Goal: Transaction & Acquisition: Download file/media

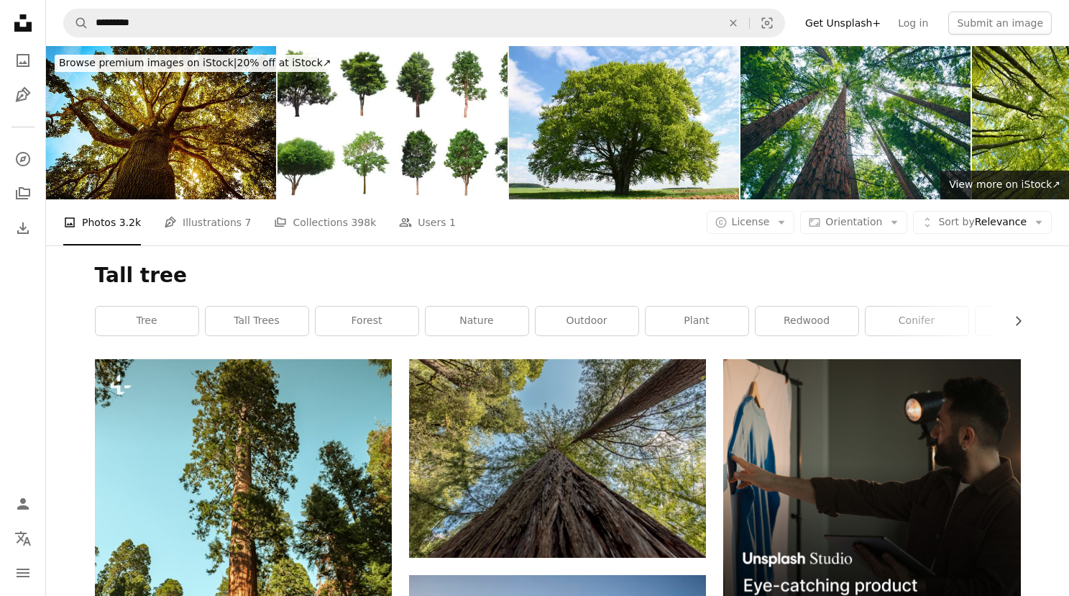
scroll to position [16147, 0]
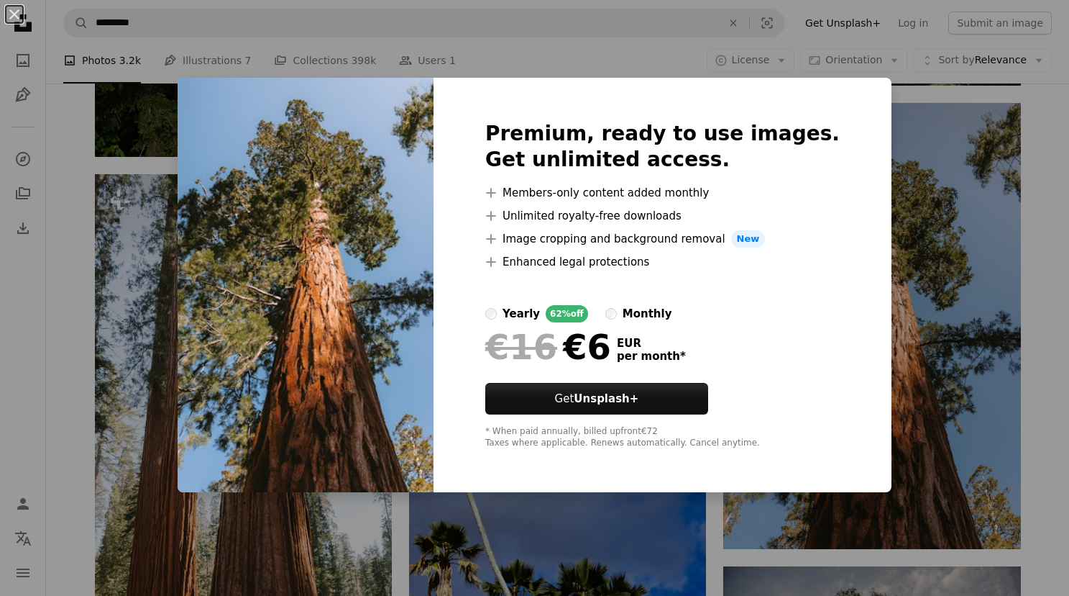
click at [1030, 309] on div "An X shape Premium, ready to use images. Get unlimited access. A plus sign Memb…" at bounding box center [534, 298] width 1069 height 596
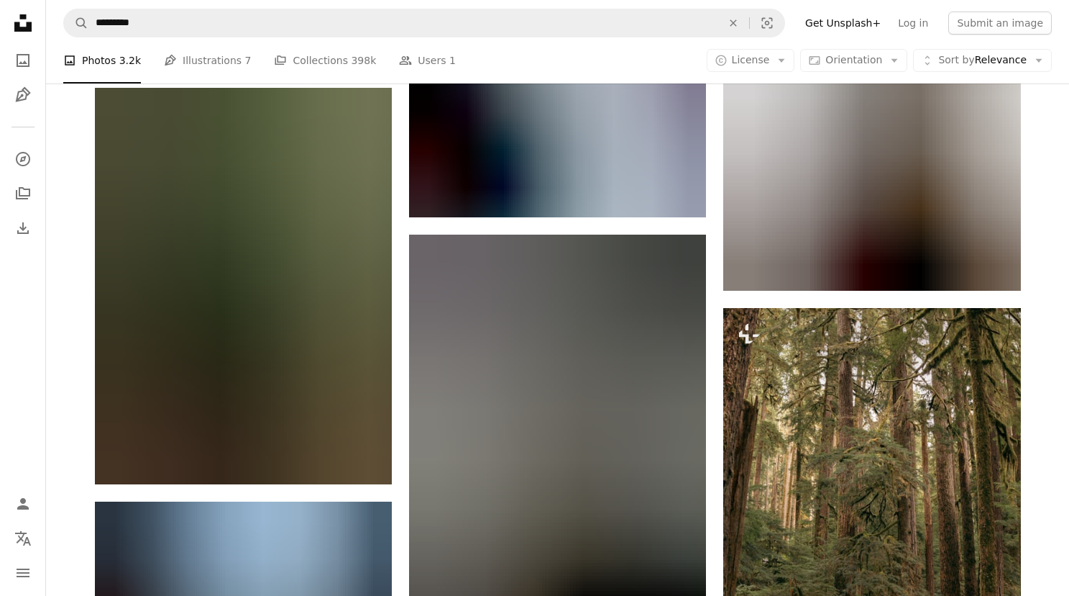
scroll to position [24923, 0]
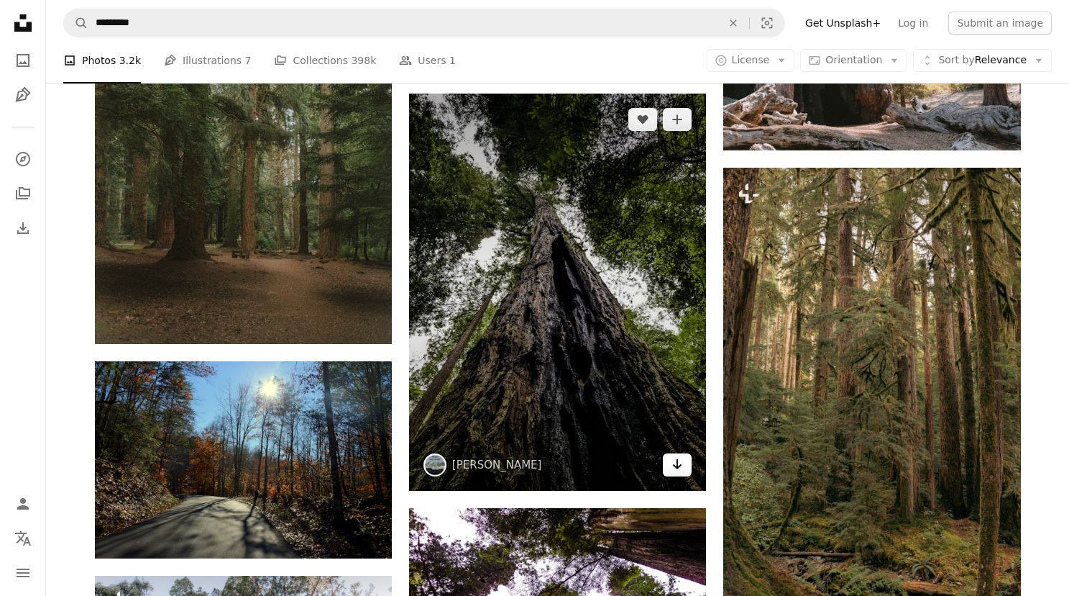
click at [679, 473] on icon "Arrow pointing down" at bounding box center [678, 463] width 12 height 17
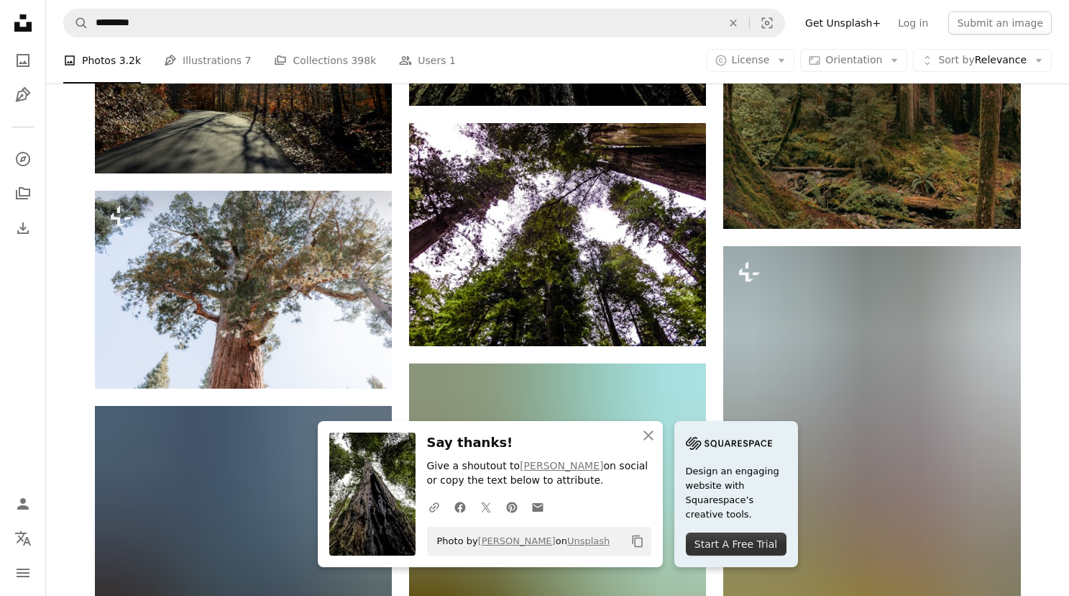
scroll to position [25393, 0]
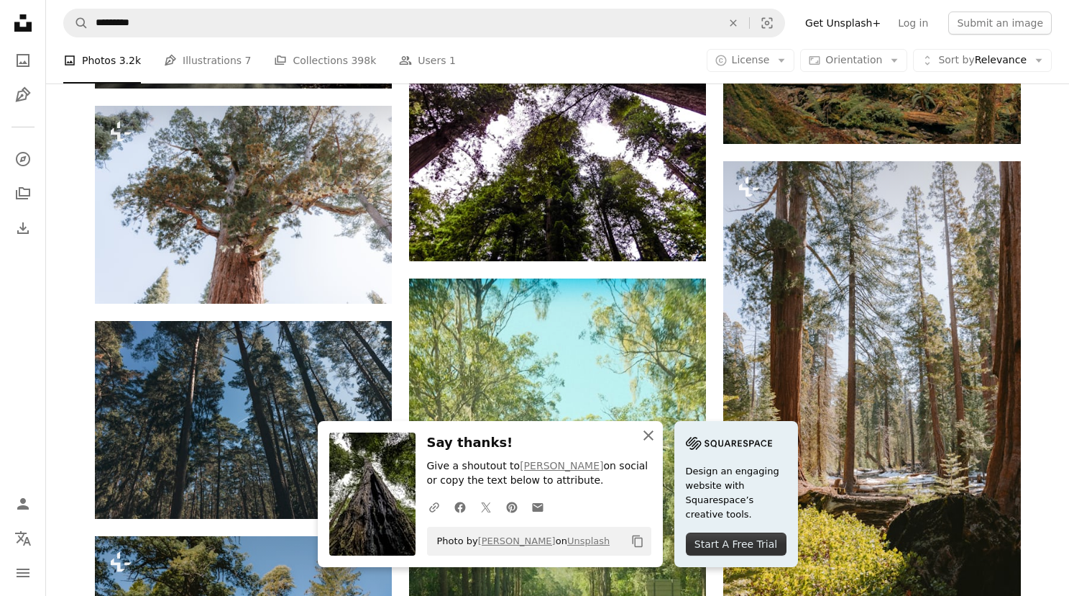
click at [646, 434] on icon "An X shape" at bounding box center [648, 434] width 17 height 17
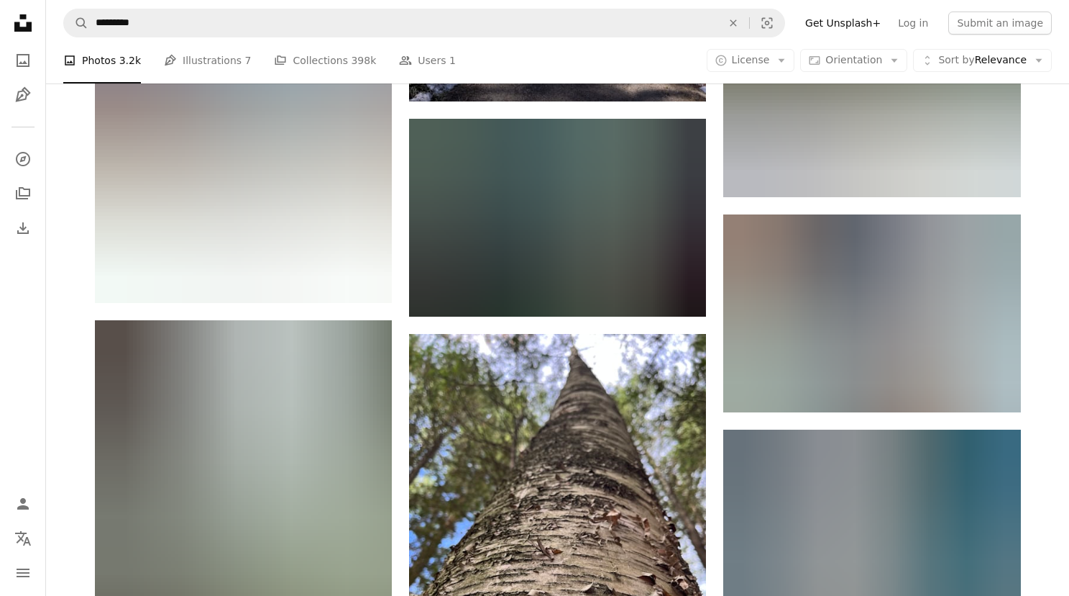
scroll to position [27914, 0]
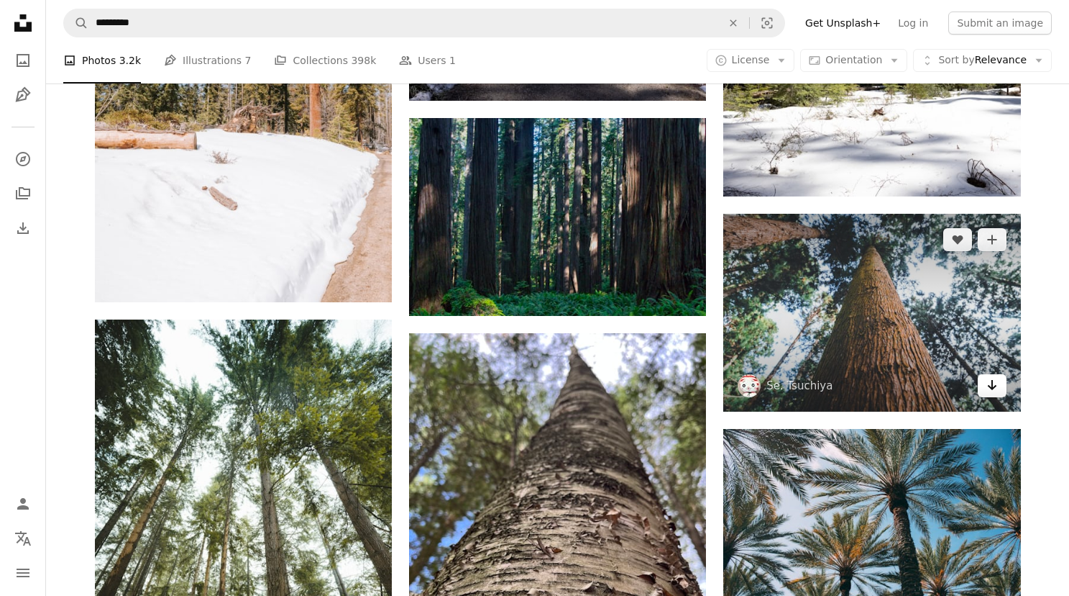
click at [990, 390] on icon "Download" at bounding box center [991, 385] width 9 height 10
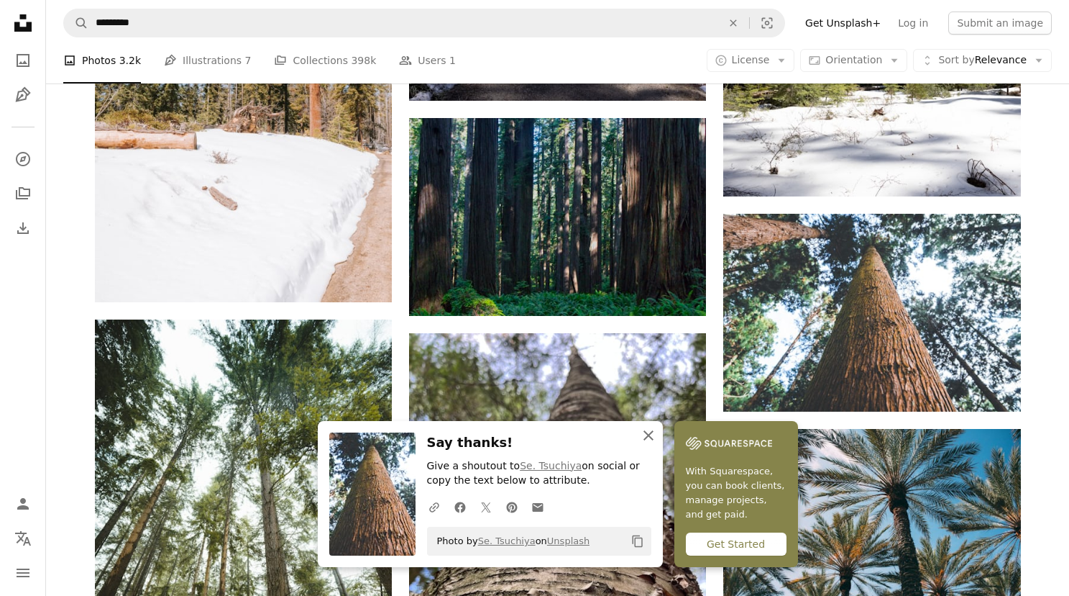
click at [647, 438] on icon "An X shape" at bounding box center [648, 434] width 17 height 17
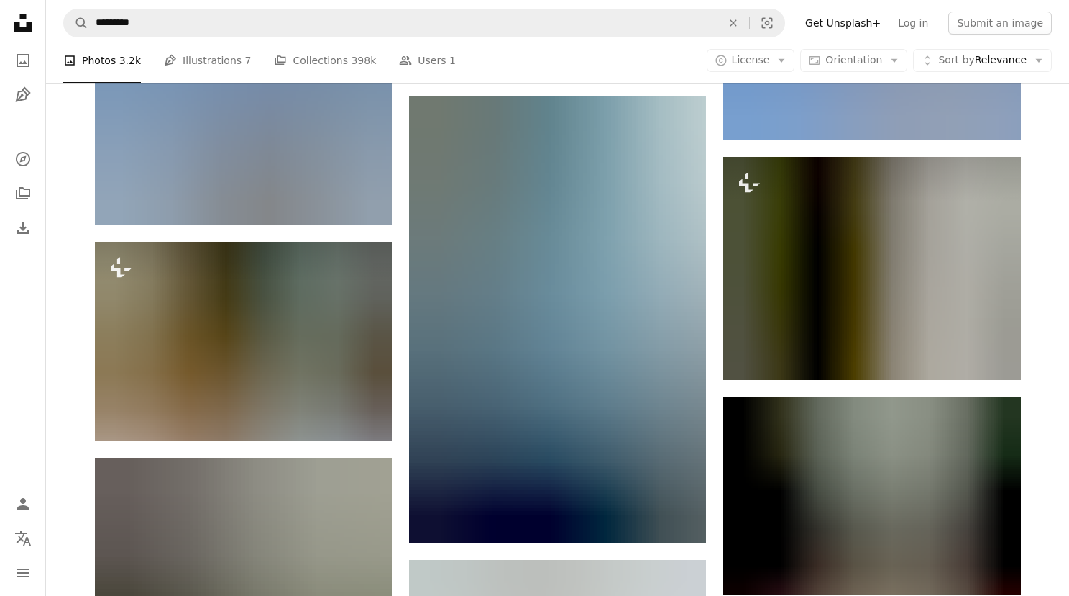
scroll to position [33236, 0]
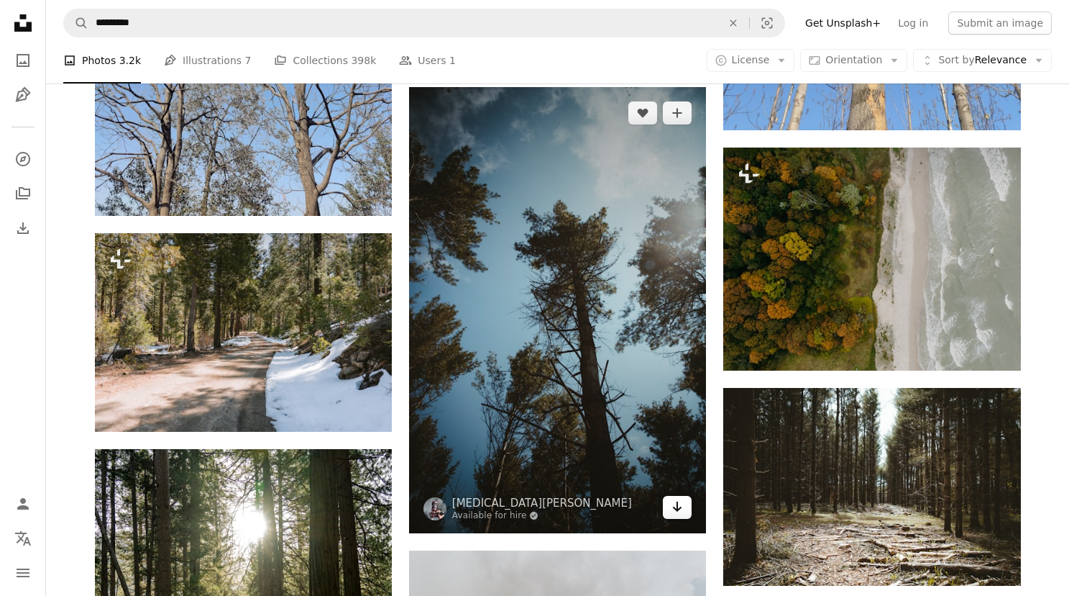
click at [676, 511] on icon "Download" at bounding box center [677, 506] width 9 height 10
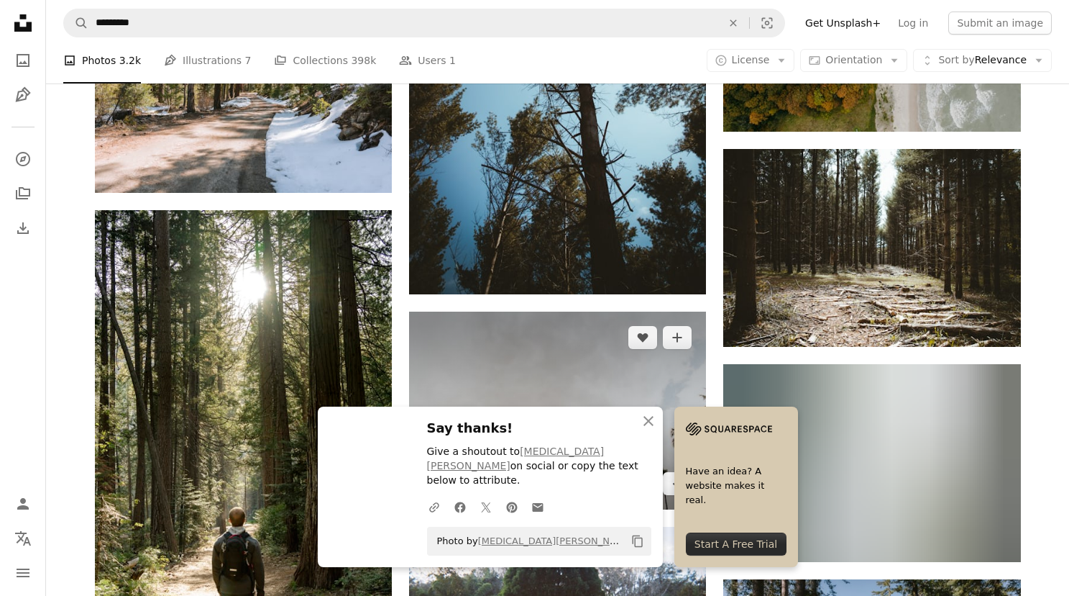
scroll to position [33505, 0]
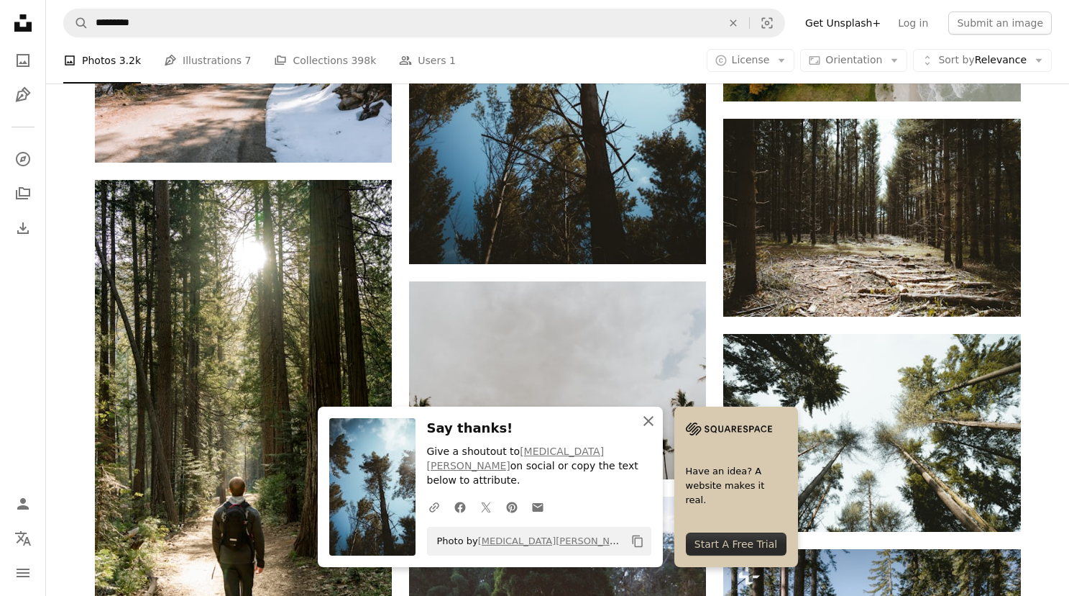
click at [642, 429] on icon "An X shape" at bounding box center [648, 420] width 17 height 17
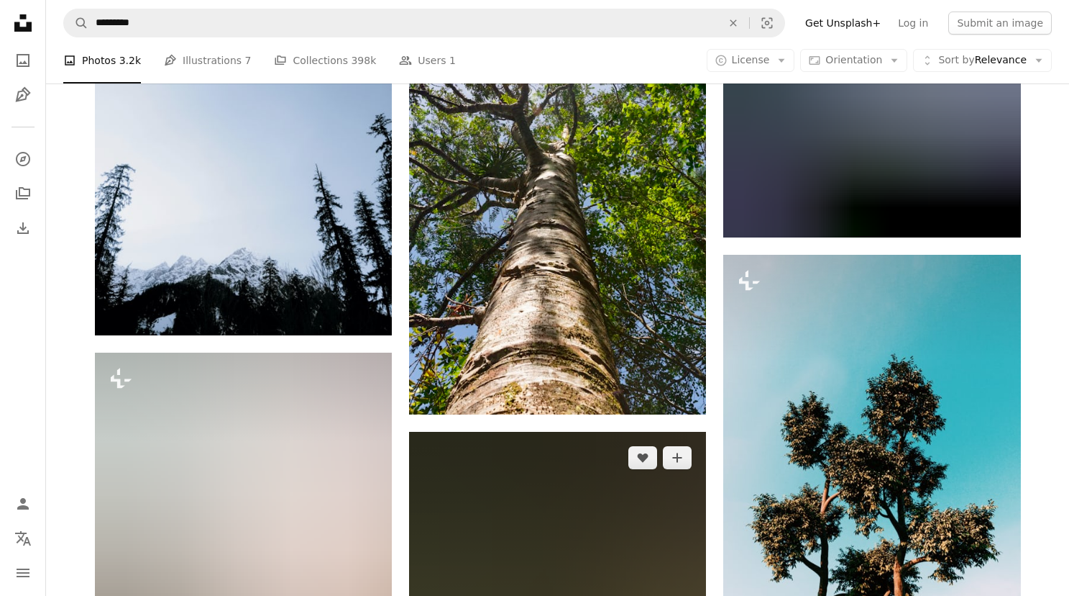
scroll to position [43475, 0]
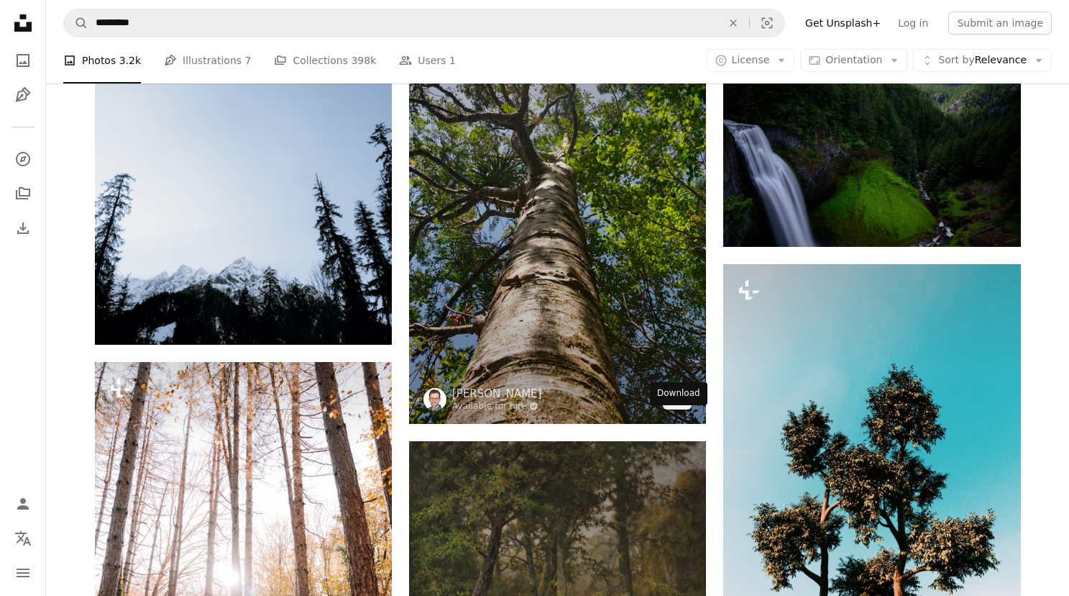
click at [673, 406] on icon "Arrow pointing down" at bounding box center [678, 396] width 12 height 17
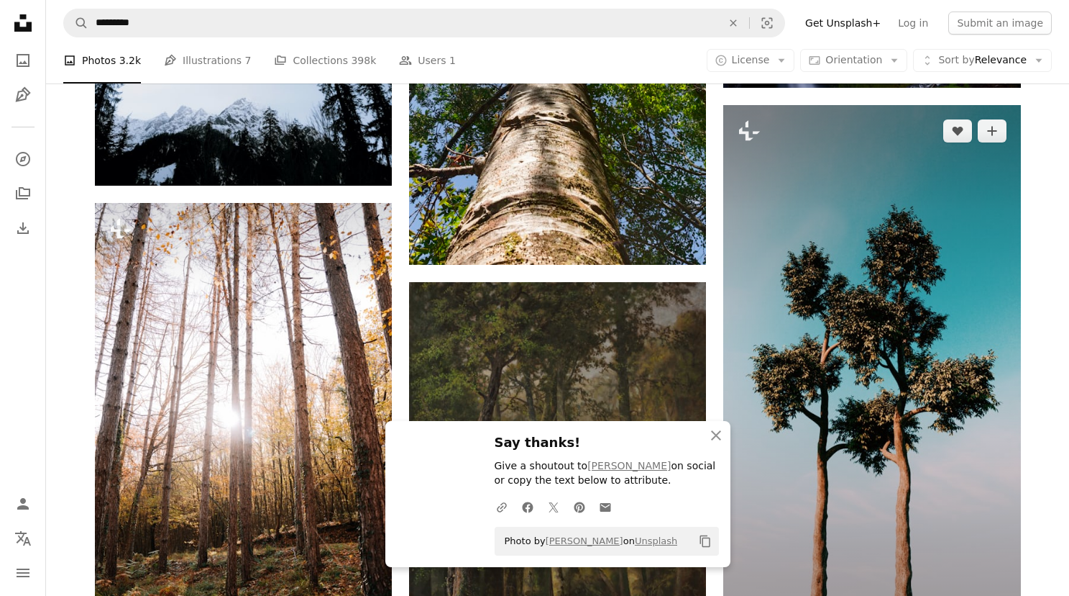
scroll to position [43720, 0]
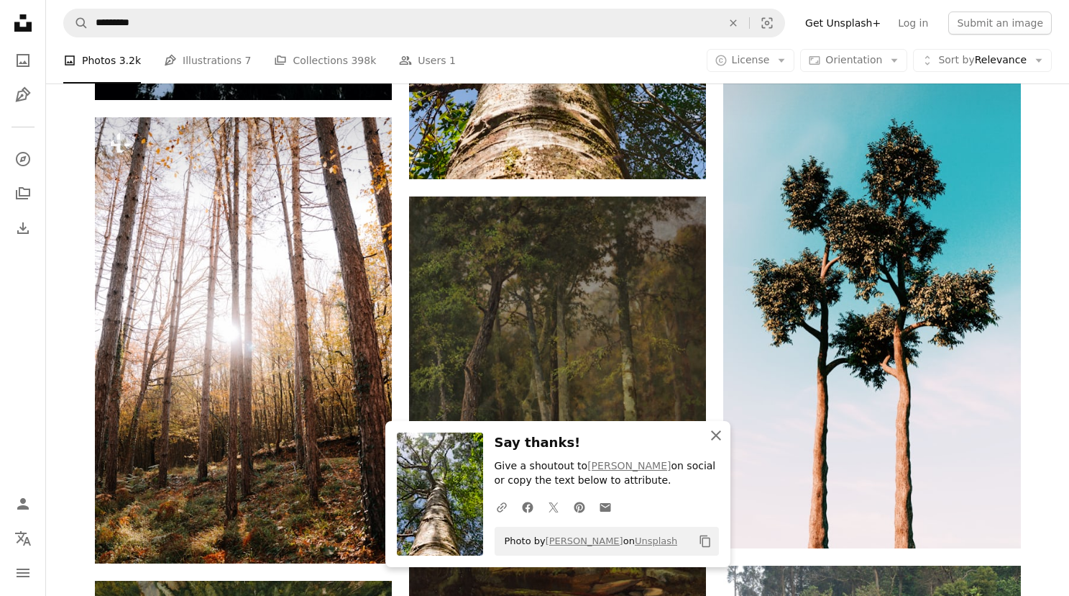
click at [715, 437] on icon "An X shape" at bounding box center [716, 434] width 17 height 17
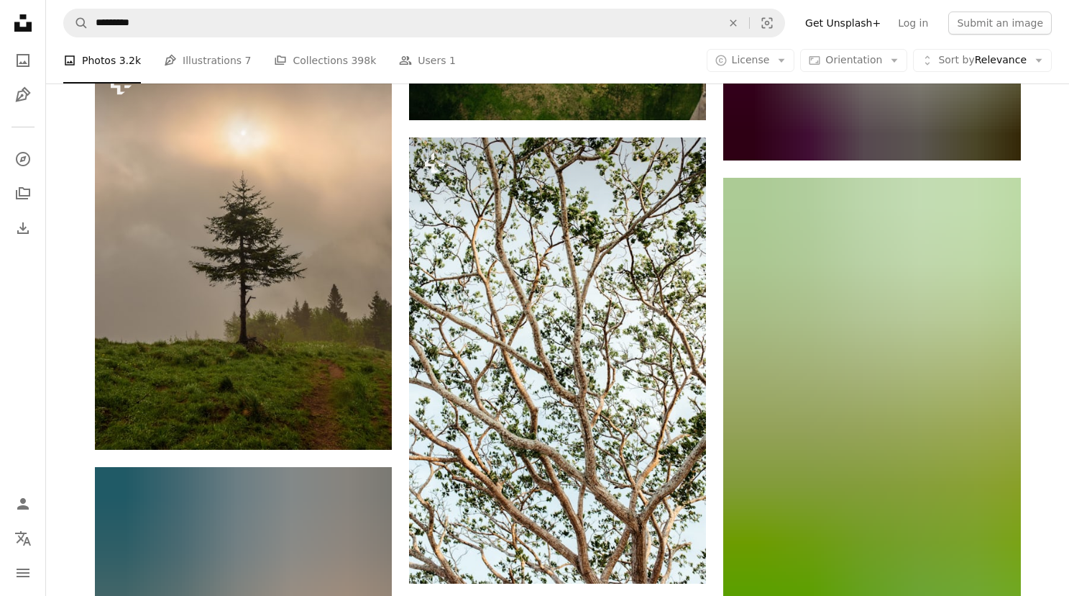
scroll to position [46840, 0]
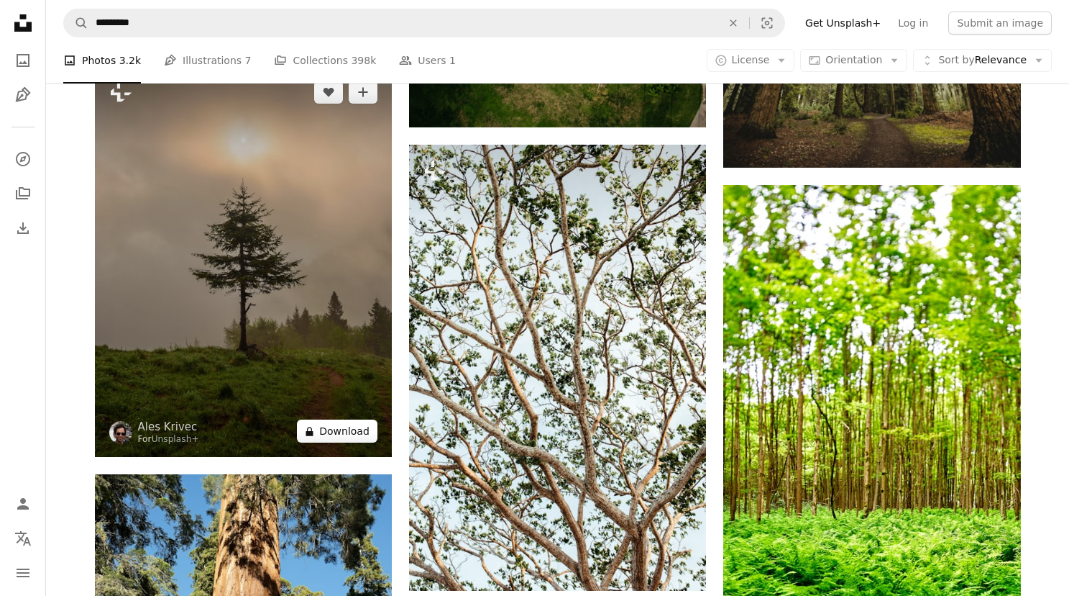
click at [356, 442] on button "A lock Download" at bounding box center [337, 430] width 81 height 23
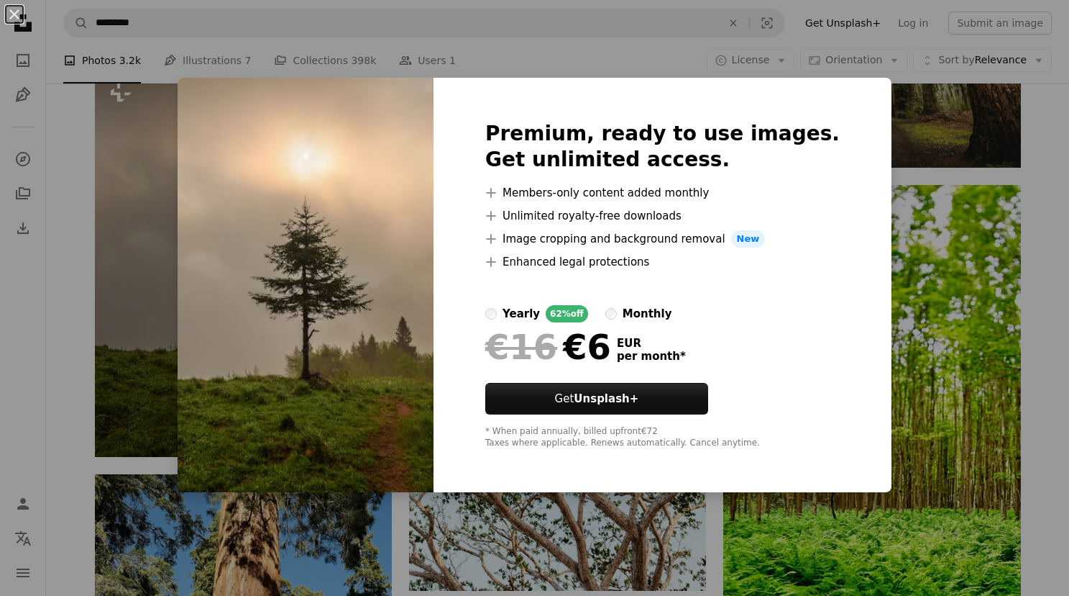
click at [74, 204] on div "An X shape Premium, ready to use images. Get unlimited access. A plus sign Memb…" at bounding box center [534, 298] width 1069 height 596
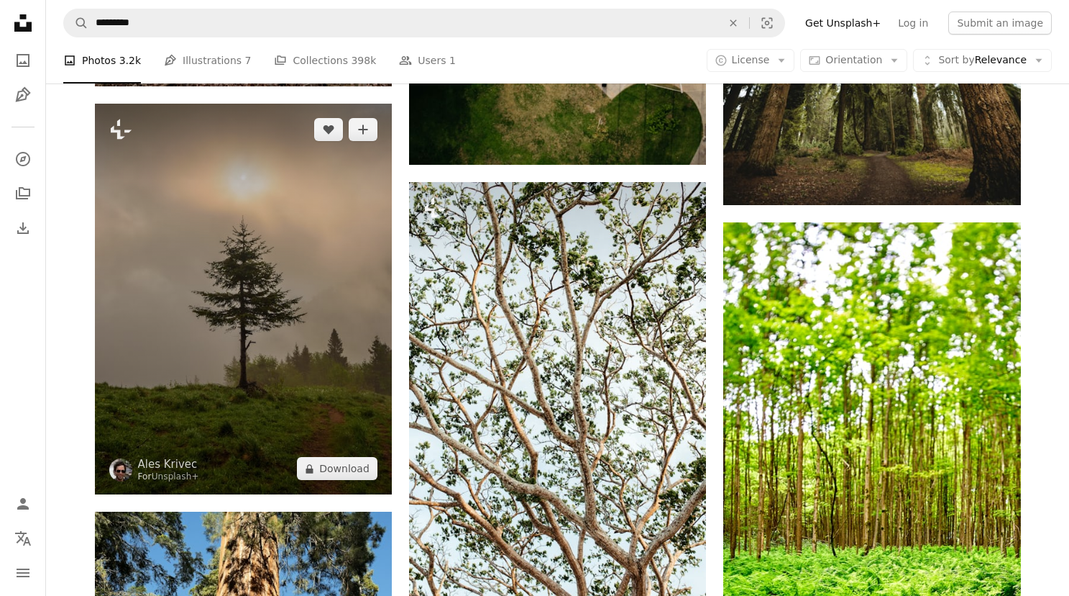
scroll to position [46800, 0]
